Goal: Communication & Community: Participate in discussion

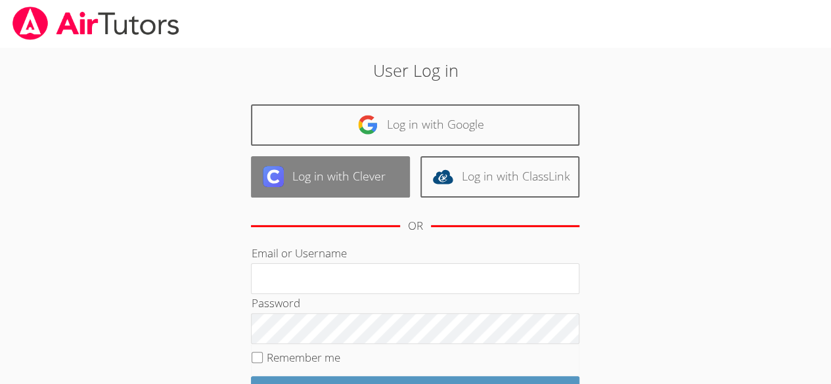
click at [356, 179] on link "Log in with Clever" at bounding box center [330, 176] width 159 height 41
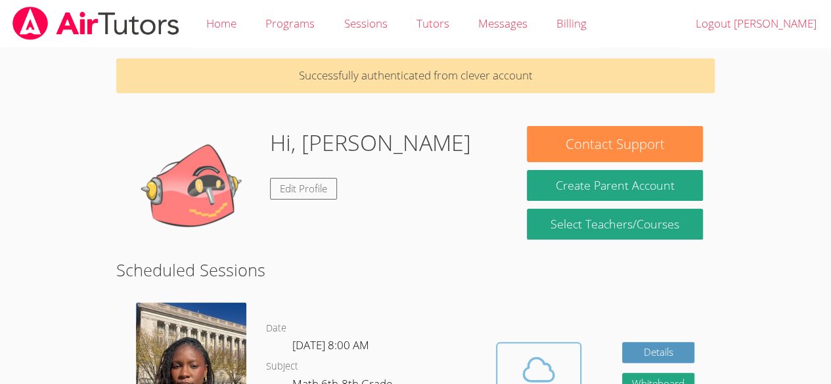
click at [560, 378] on span at bounding box center [538, 369] width 67 height 37
click at [539, 372] on icon at bounding box center [538, 369] width 37 height 37
click at [544, 345] on button "Cloud Room" at bounding box center [538, 379] width 85 height 74
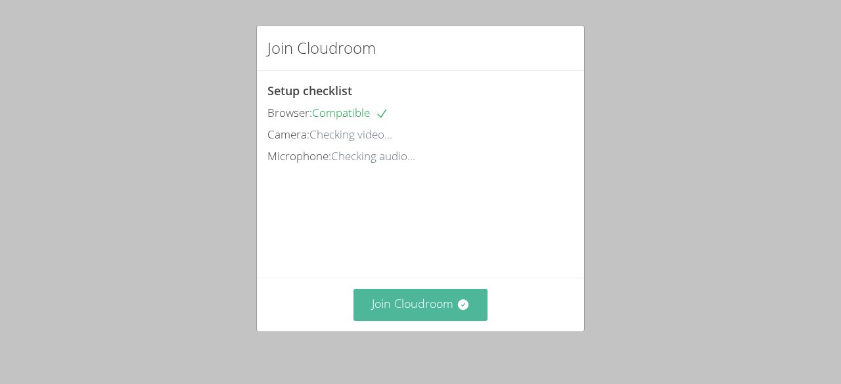
click at [434, 294] on button "Join Cloudroom" at bounding box center [420, 305] width 135 height 32
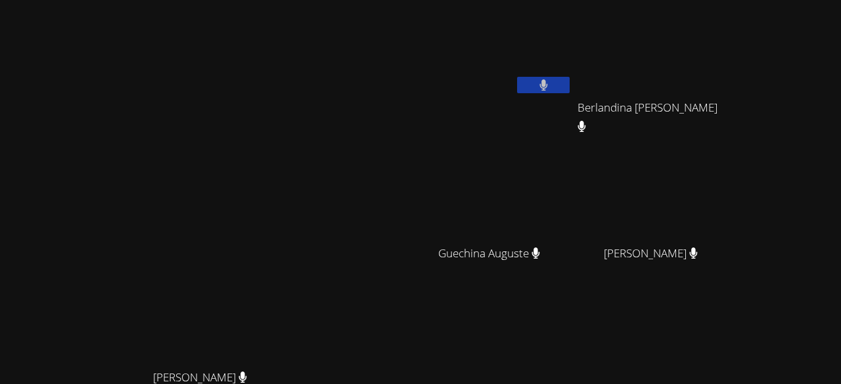
click at [517, 87] on button at bounding box center [543, 85] width 53 height 16
click at [416, 342] on video at bounding box center [494, 341] width 156 height 88
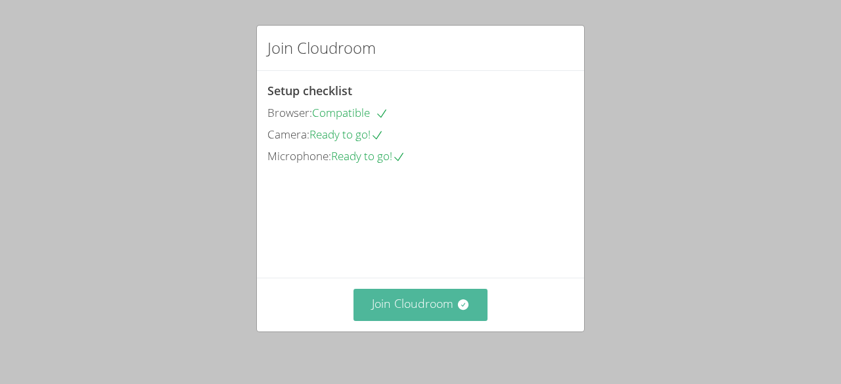
click at [404, 301] on button "Join Cloudroom" at bounding box center [420, 305] width 135 height 32
click at [462, 309] on icon at bounding box center [463, 304] width 13 height 13
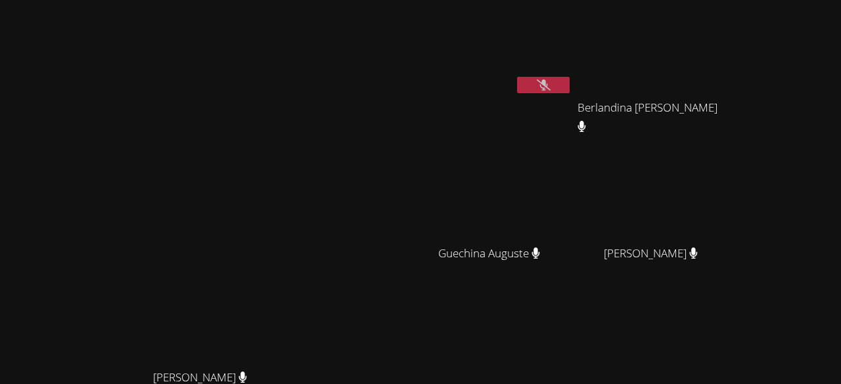
scroll to position [168, 0]
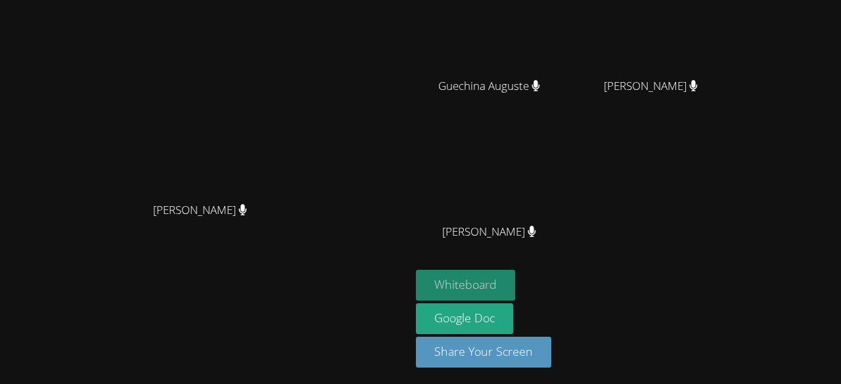
click at [515, 280] on button "Whiteboard" at bounding box center [465, 285] width 99 height 31
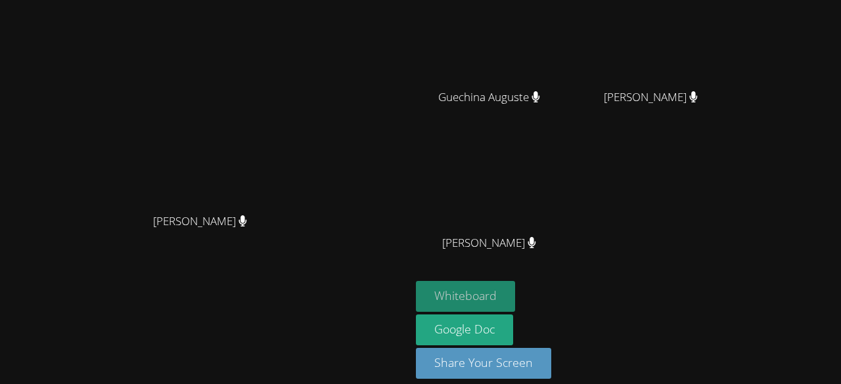
click at [515, 281] on button "Whiteboard" at bounding box center [465, 296] width 99 height 31
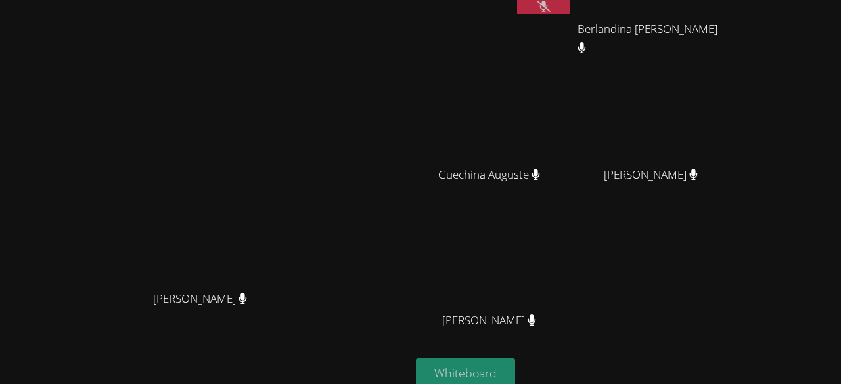
scroll to position [0, 0]
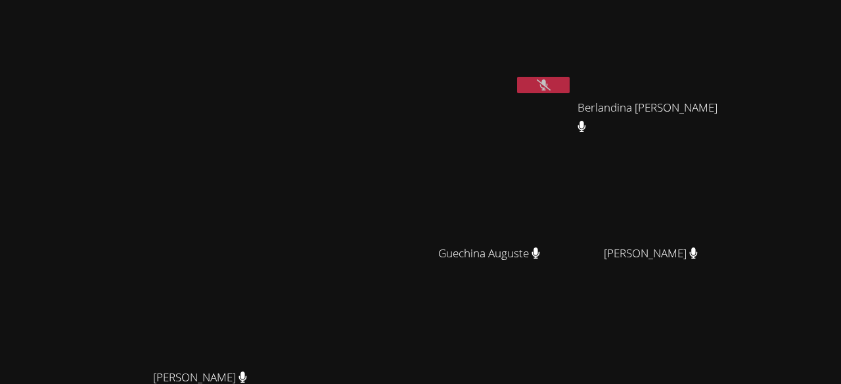
click at [570, 81] on button at bounding box center [543, 85] width 53 height 16
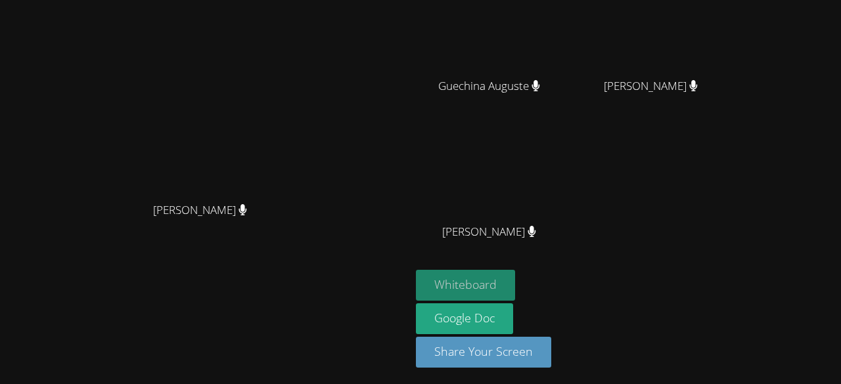
click at [515, 284] on button "Whiteboard" at bounding box center [465, 285] width 99 height 31
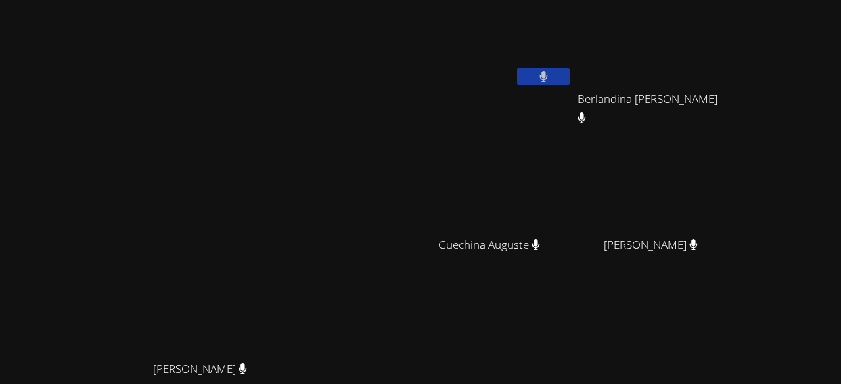
scroll to position [0, 0]
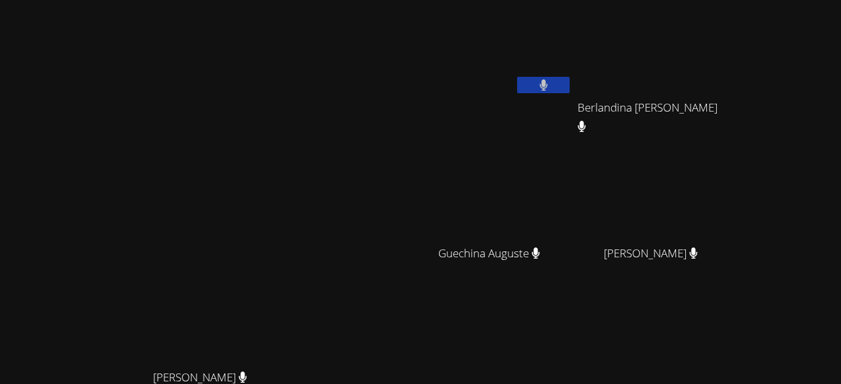
click at [570, 92] on button at bounding box center [543, 85] width 53 height 16
click at [570, 83] on button at bounding box center [543, 85] width 53 height 16
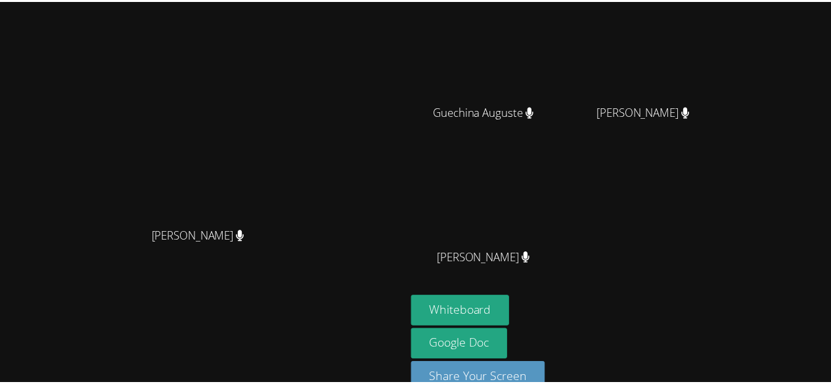
scroll to position [168, 0]
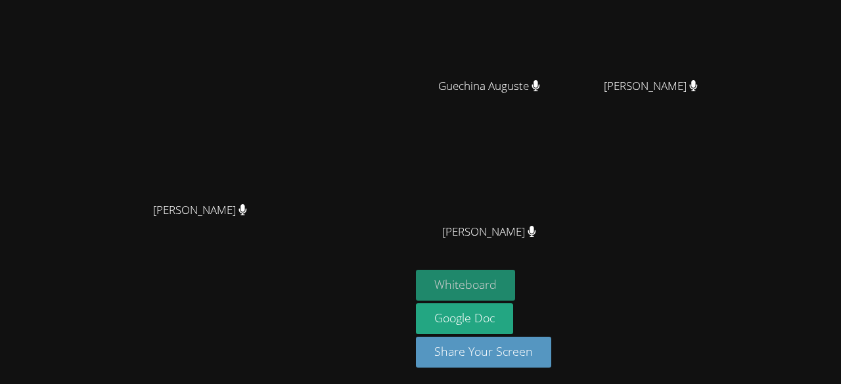
click at [515, 284] on button "Whiteboard" at bounding box center [465, 285] width 99 height 31
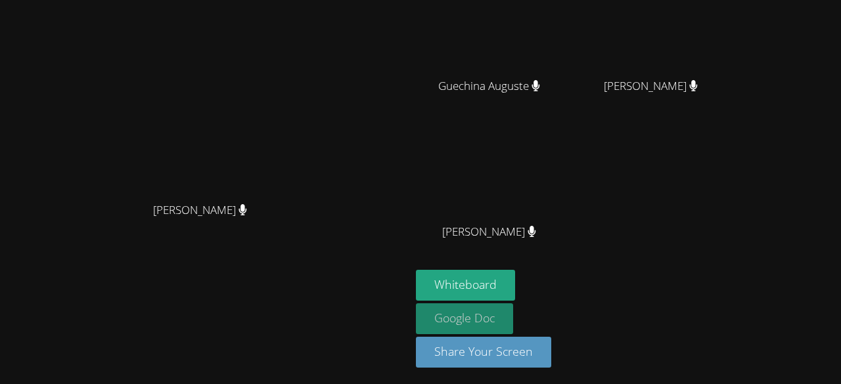
click at [494, 321] on link "Google Doc" at bounding box center [464, 318] width 97 height 31
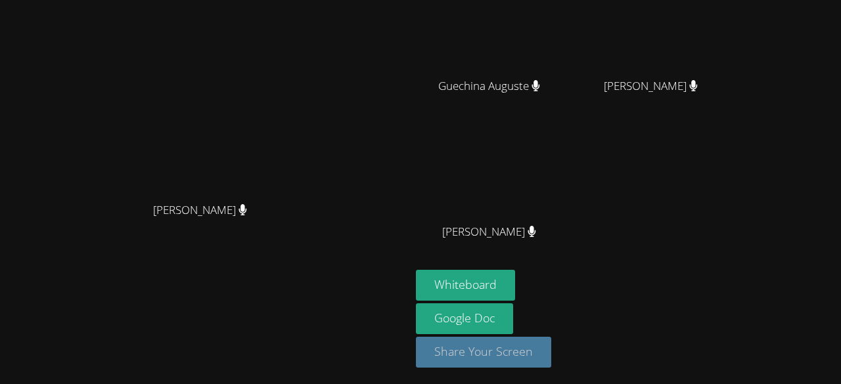
click at [524, 345] on button "Share Your Screen" at bounding box center [483, 352] width 135 height 31
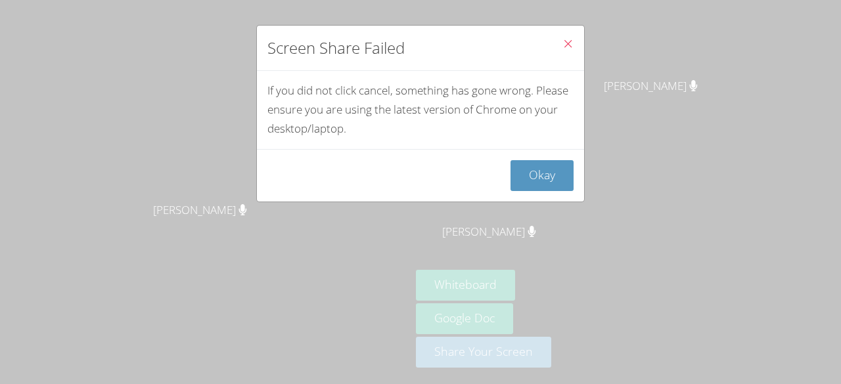
click at [583, 355] on div "Screen Share Failed If you did not click cancel, something has gone wrong. Plea…" at bounding box center [420, 192] width 841 height 384
click at [562, 38] on icon "Close" at bounding box center [567, 43] width 11 height 11
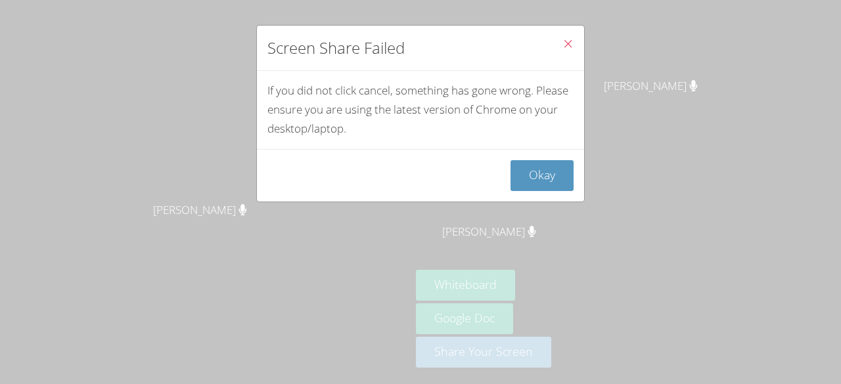
click at [562, 38] on icon "Close" at bounding box center [567, 43] width 11 height 11
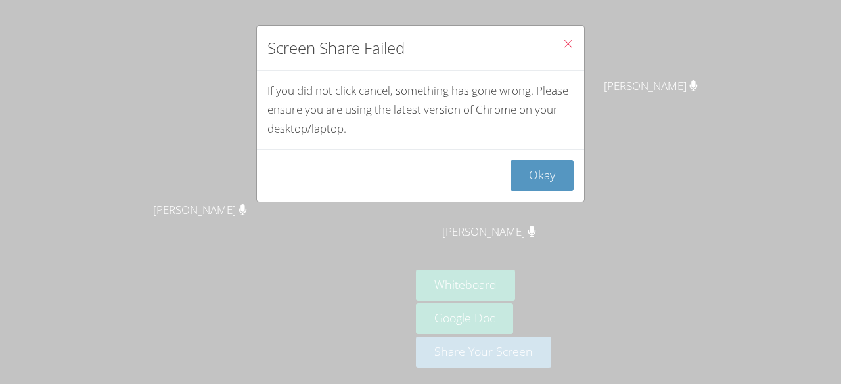
click at [562, 38] on icon "Close" at bounding box center [567, 43] width 11 height 11
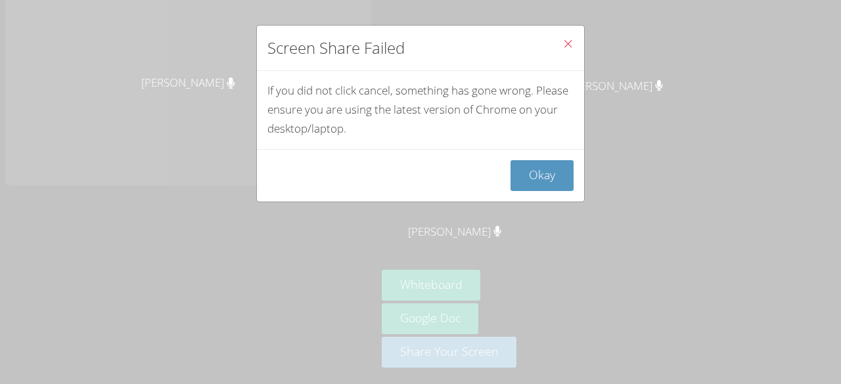
click at [575, 363] on div "Screen Share Failed If you did not click cancel, something has gone wrong. Plea…" at bounding box center [420, 192] width 841 height 384
click at [526, 185] on button "Okay" at bounding box center [541, 175] width 63 height 31
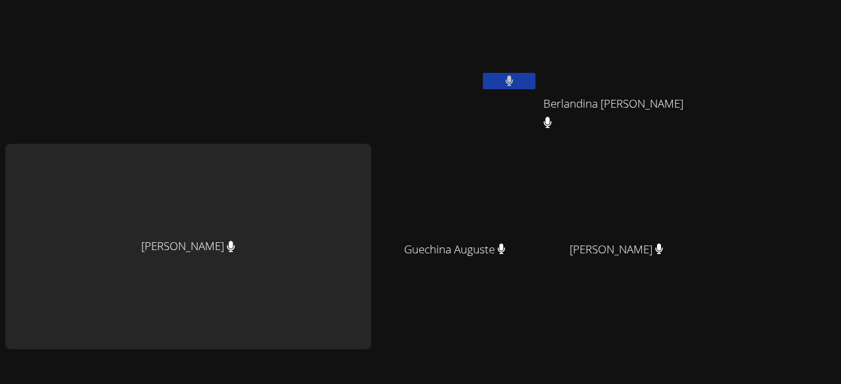
scroll to position [0, 0]
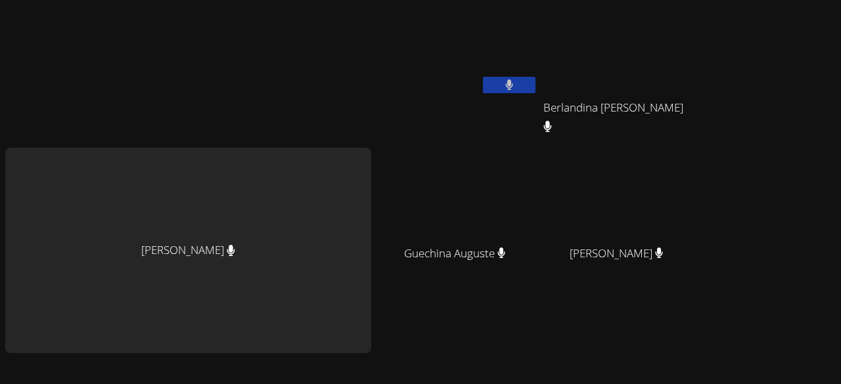
click at [455, 49] on video at bounding box center [460, 49] width 156 height 88
click at [505, 81] on icon at bounding box center [509, 84] width 9 height 11
click at [483, 77] on button at bounding box center [509, 85] width 53 height 16
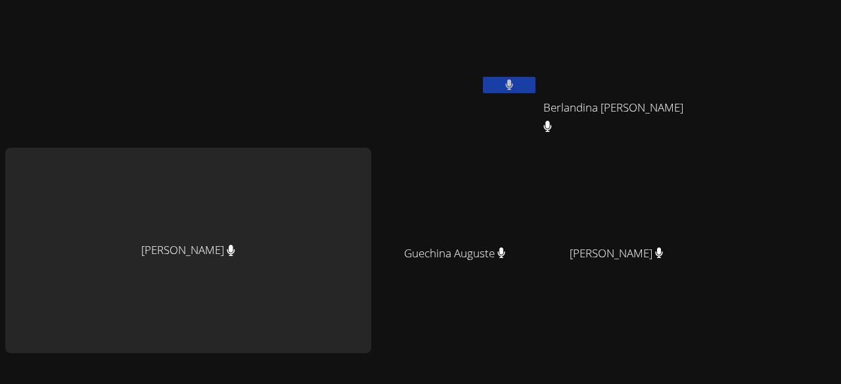
click at [483, 77] on button at bounding box center [509, 85] width 53 height 16
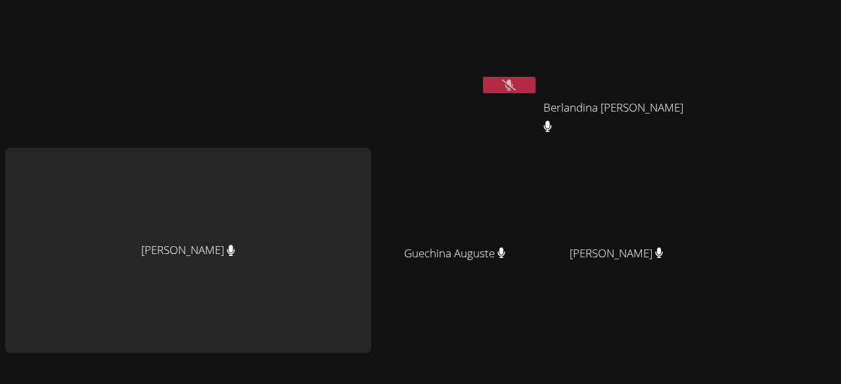
click at [483, 77] on button at bounding box center [509, 85] width 53 height 16
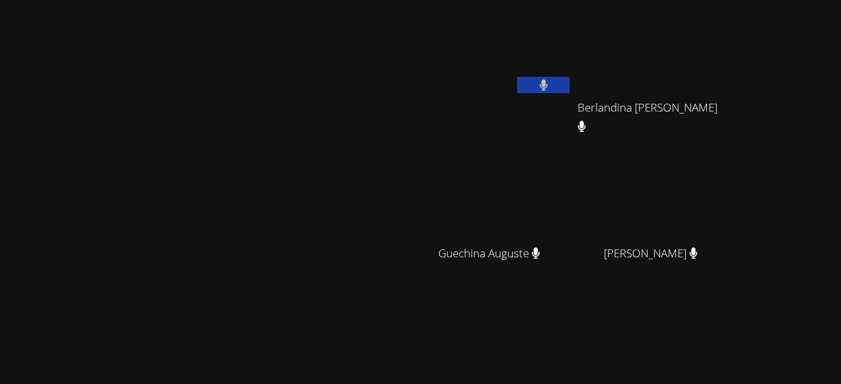
click at [517, 77] on button at bounding box center [543, 85] width 53 height 16
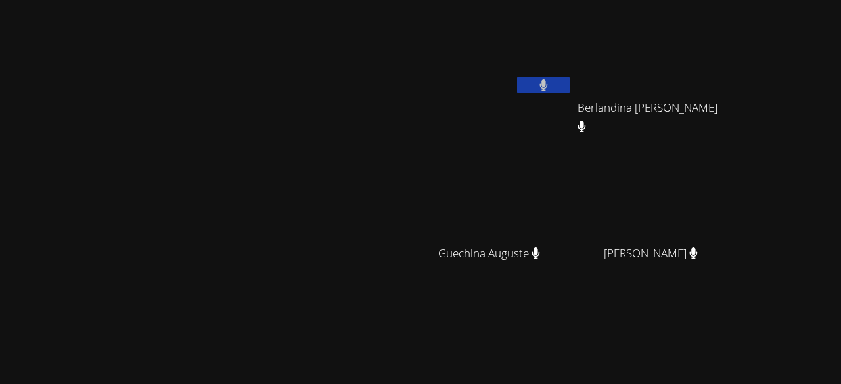
click at [517, 77] on button at bounding box center [543, 85] width 53 height 16
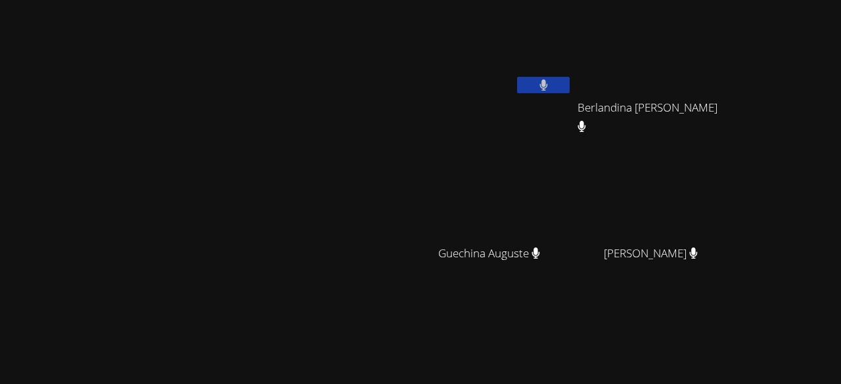
click at [517, 77] on button at bounding box center [543, 85] width 53 height 16
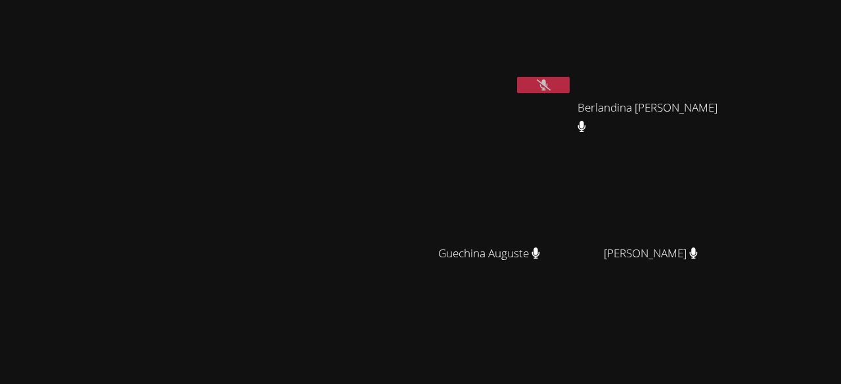
click at [517, 77] on button at bounding box center [543, 85] width 53 height 16
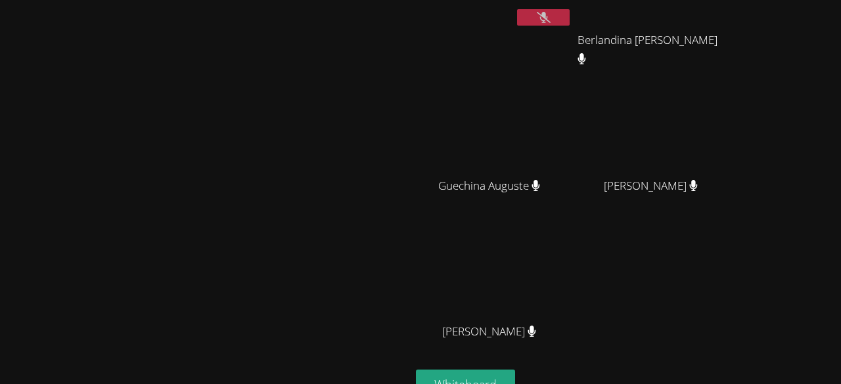
scroll to position [56, 0]
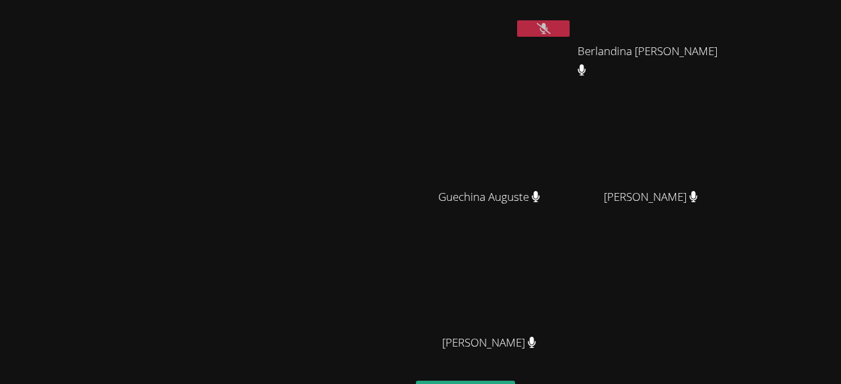
click at [550, 26] on icon at bounding box center [544, 28] width 14 height 11
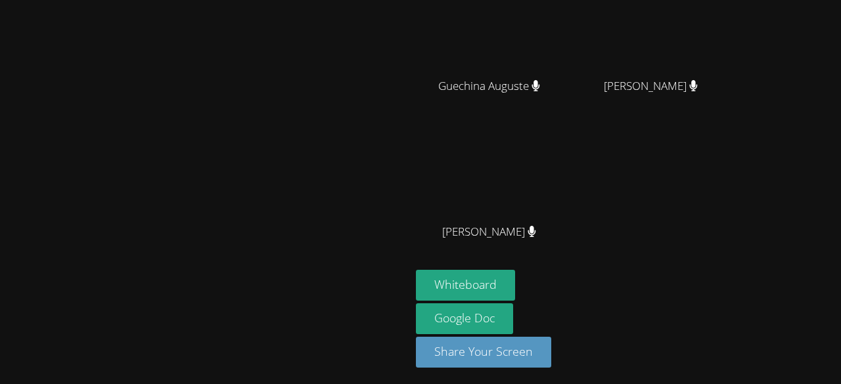
scroll to position [164, 0]
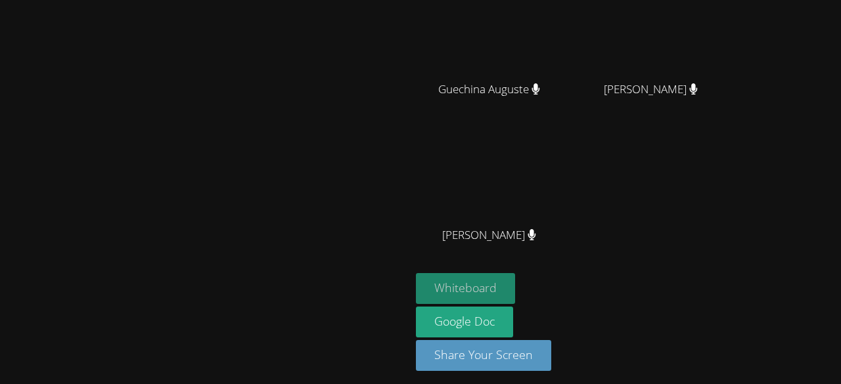
click at [515, 288] on button "Whiteboard" at bounding box center [465, 288] width 99 height 31
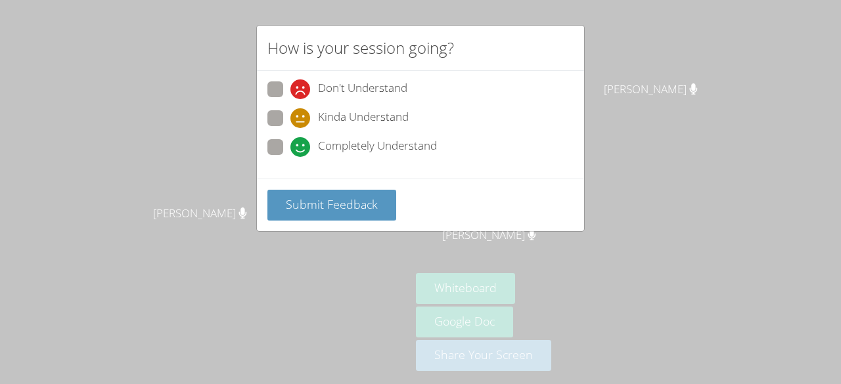
scroll to position [122, 0]
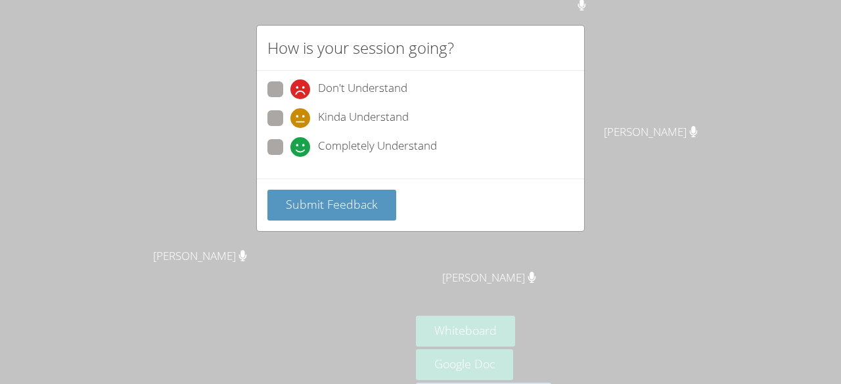
click at [383, 141] on span "Completely Understand" at bounding box center [377, 147] width 119 height 20
click at [302, 141] on input "Completely Understand" at bounding box center [295, 144] width 11 height 11
radio input "true"
click at [383, 141] on span "Completely Understand" at bounding box center [377, 147] width 119 height 20
click at [302, 141] on input "Completely Understand" at bounding box center [295, 144] width 11 height 11
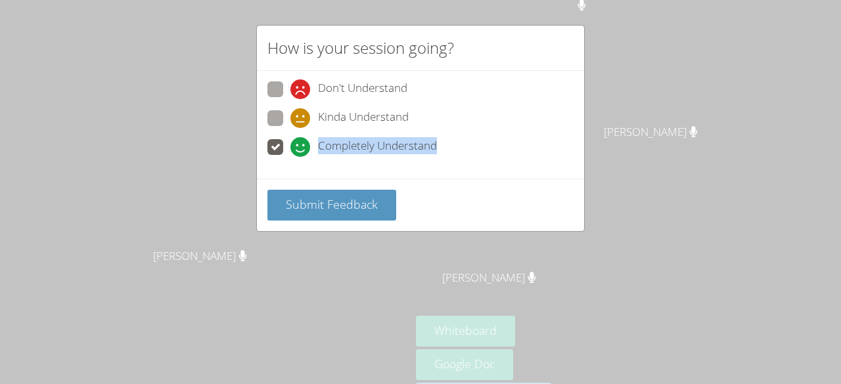
drag, startPoint x: 383, startPoint y: 141, endPoint x: 328, endPoint y: 181, distance: 68.6
click at [0, 0] on form "Don't Understand Kinda Understand Completely Understand Submit Feedback" at bounding box center [0, 0] width 0 height 0
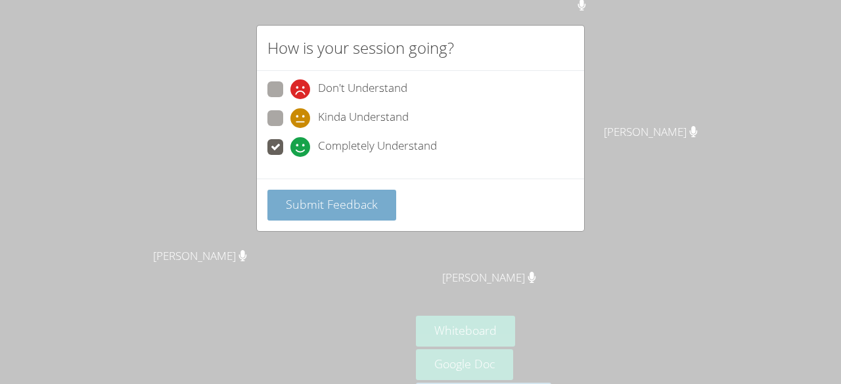
drag, startPoint x: 328, startPoint y: 181, endPoint x: 316, endPoint y: 216, distance: 36.8
click at [316, 216] on div "Submit Feedback" at bounding box center [420, 205] width 327 height 53
click at [316, 216] on button "Submit Feedback" at bounding box center [331, 205] width 129 height 31
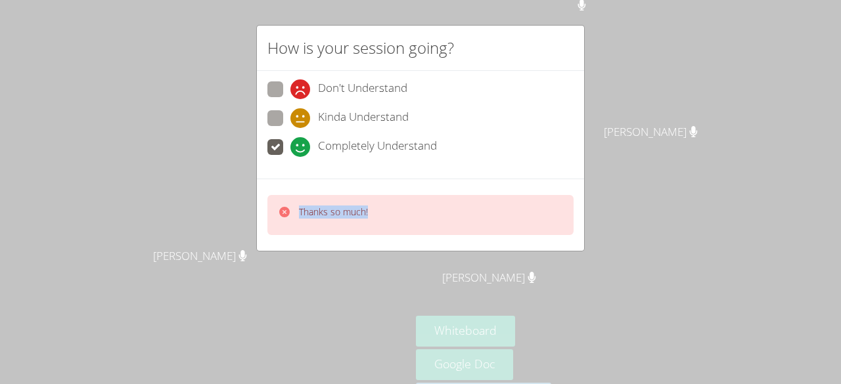
click at [316, 216] on p "Thanks so much!" at bounding box center [333, 212] width 69 height 13
click at [290, 128] on span at bounding box center [290, 128] width 0 height 0
click at [290, 118] on input "Kinda Understand" at bounding box center [295, 115] width 11 height 11
radio input "true"
click at [290, 128] on span at bounding box center [290, 128] width 0 height 0
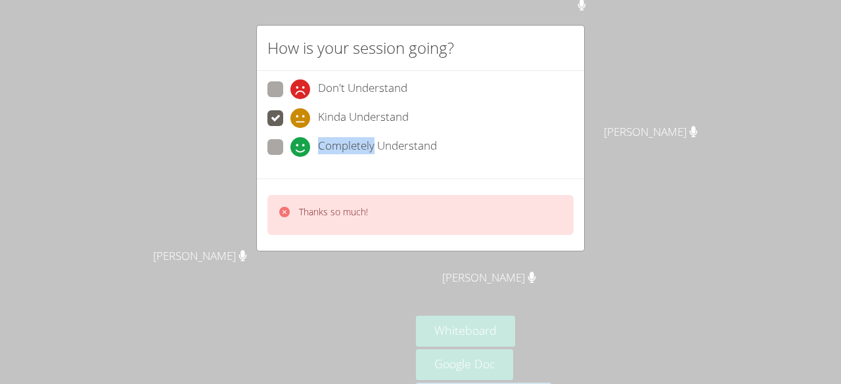
click at [290, 118] on input "Kinda Understand" at bounding box center [295, 115] width 11 height 11
click at [290, 128] on span at bounding box center [290, 128] width 0 height 0
click at [290, 118] on input "Kinda Understand" at bounding box center [295, 115] width 11 height 11
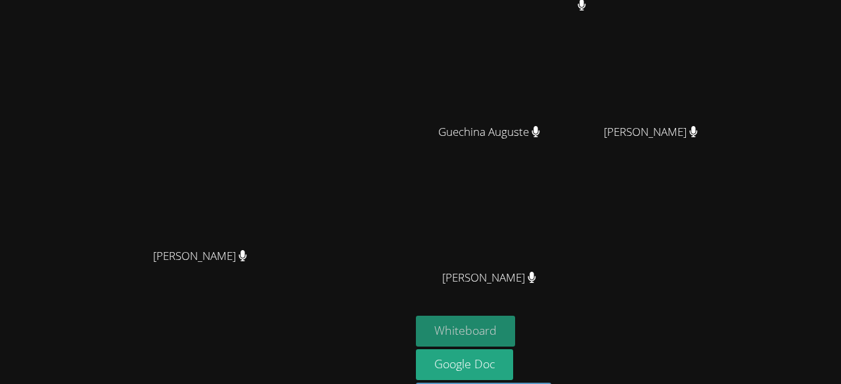
click at [515, 336] on button "Whiteboard" at bounding box center [465, 331] width 99 height 31
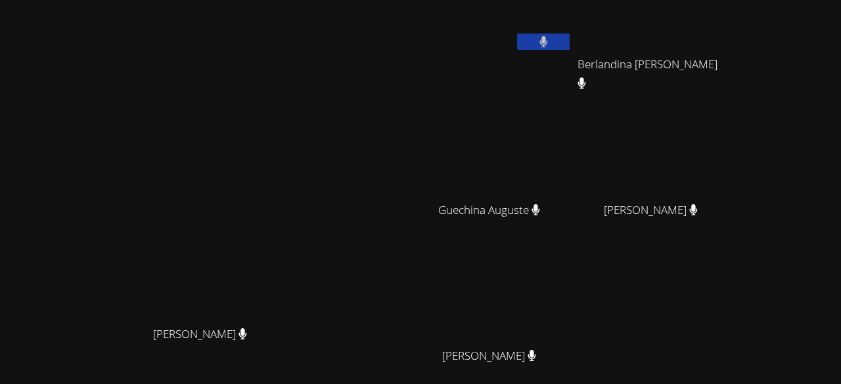
scroll to position [0, 0]
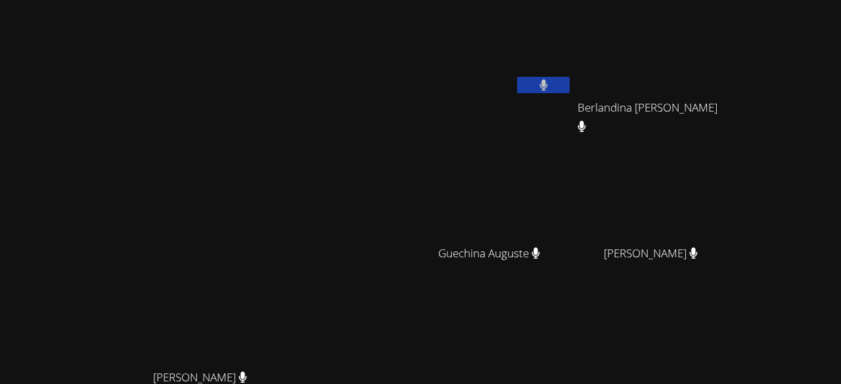
click at [304, 212] on video at bounding box center [205, 250] width 197 height 225
click at [304, 235] on video at bounding box center [205, 250] width 197 height 225
